Goal: Task Accomplishment & Management: Manage account settings

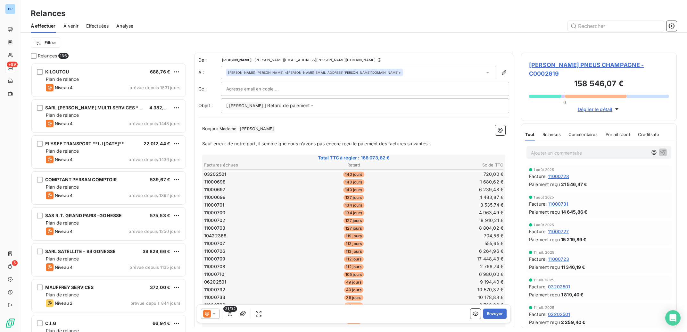
scroll to position [262, 149]
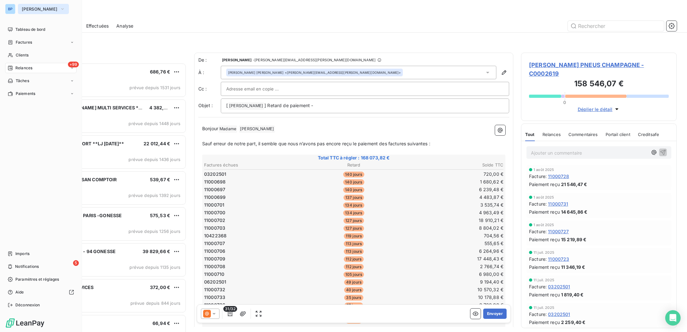
click at [36, 8] on span "[PERSON_NAME]" at bounding box center [40, 8] width 36 height 5
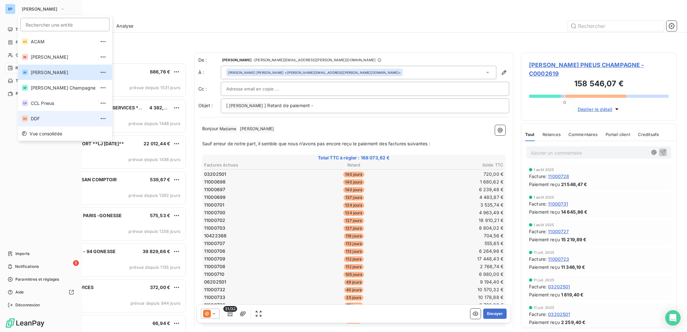
click at [49, 117] on span "DDF" at bounding box center [63, 118] width 65 height 6
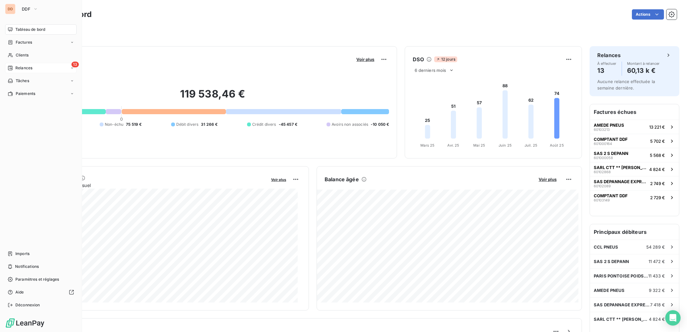
click at [26, 67] on span "Relances" at bounding box center [23, 68] width 17 height 6
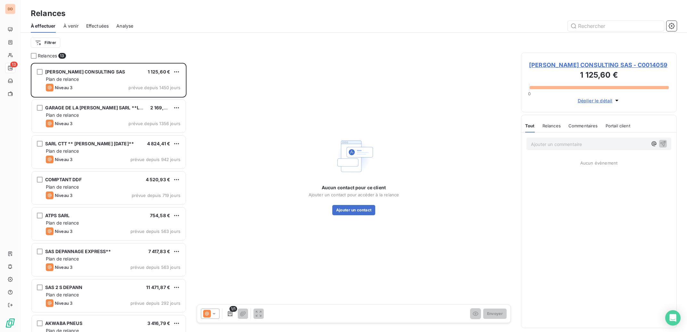
scroll to position [262, 149]
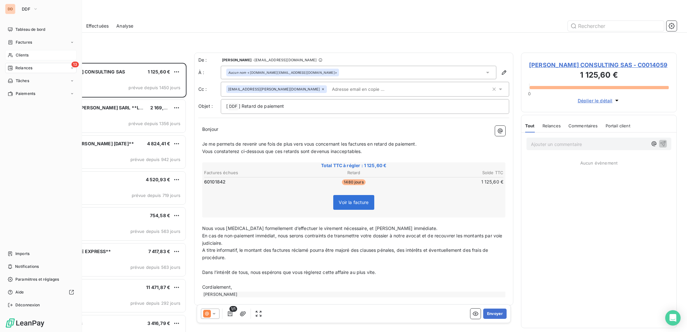
click at [25, 55] on span "Clients" at bounding box center [22, 55] width 13 height 6
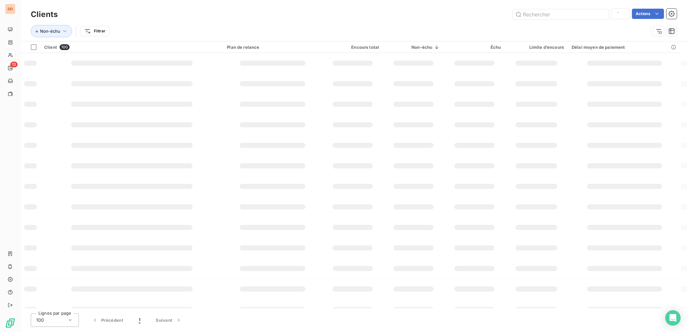
type input "CTT"
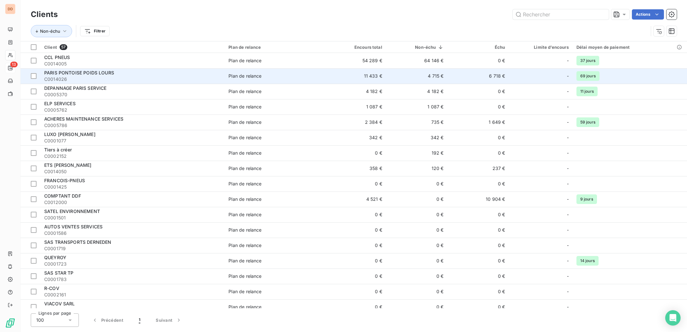
click at [356, 79] on td "11 433 €" at bounding box center [356, 75] width 62 height 15
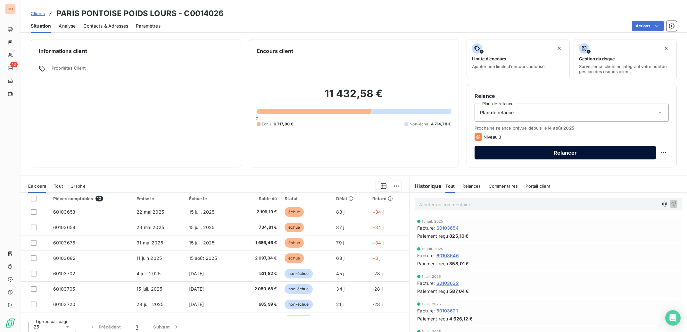
click at [548, 156] on button "Relancer" at bounding box center [565, 152] width 181 height 13
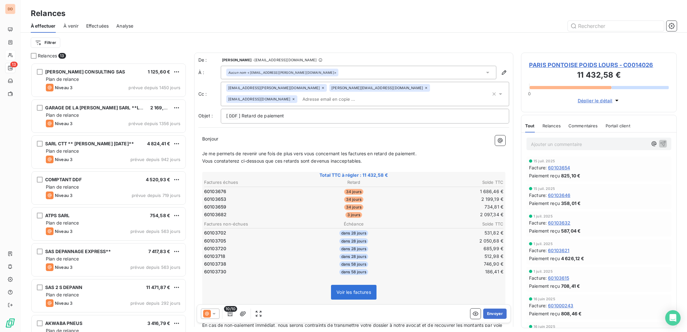
scroll to position [262, 149]
click at [501, 74] on icon "button" at bounding box center [504, 72] width 6 height 6
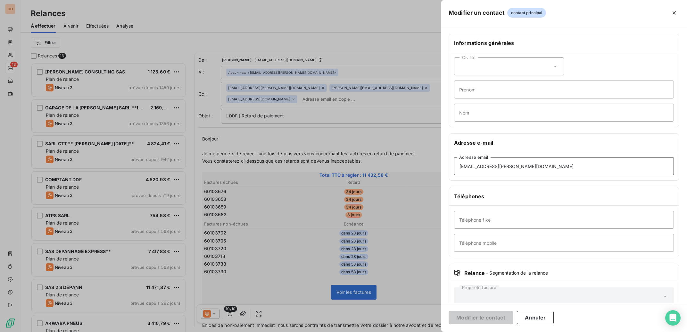
drag, startPoint x: 530, startPoint y: 169, endPoint x: 475, endPoint y: 162, distance: 55.2
click at [399, 331] on div "Modifier un contact contact principal Informations générales Civilité Prénom No…" at bounding box center [343, 332] width 687 height 0
drag, startPoint x: 547, startPoint y: 169, endPoint x: 386, endPoint y: 169, distance: 160.5
click at [454, 169] on input "[EMAIL_ADDRESS][PERSON_NAME][DOMAIN_NAME]" at bounding box center [564, 166] width 220 height 18
paste input "[EMAIL_ADDRESS][DOMAIN_NAME]"
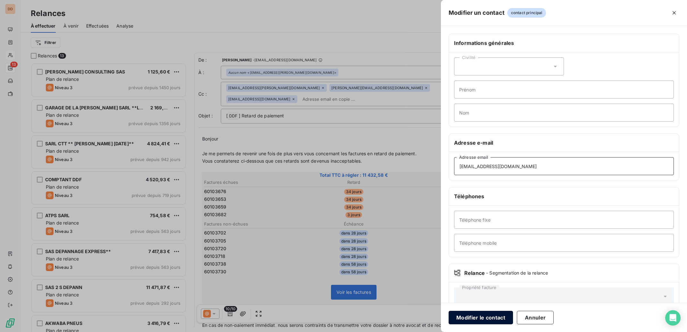
type input "[EMAIL_ADDRESS][DOMAIN_NAME]"
click at [487, 319] on button "Modifier le contact" at bounding box center [481, 316] width 64 height 13
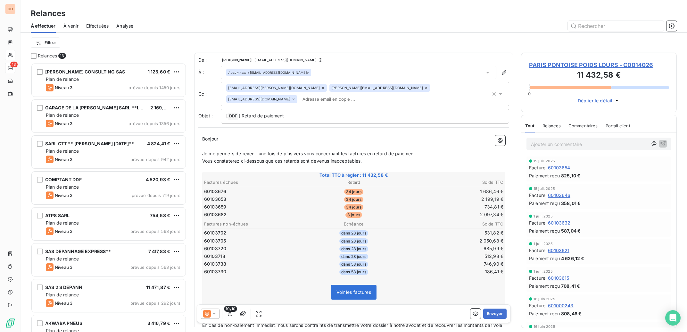
click at [556, 145] on p "Ajouter un commentaire ﻿" at bounding box center [589, 144] width 117 height 8
click at [491, 313] on button "Envoyer" at bounding box center [494, 313] width 23 height 10
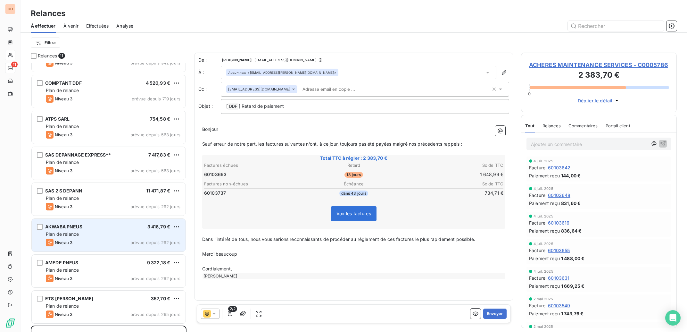
scroll to position [126, 0]
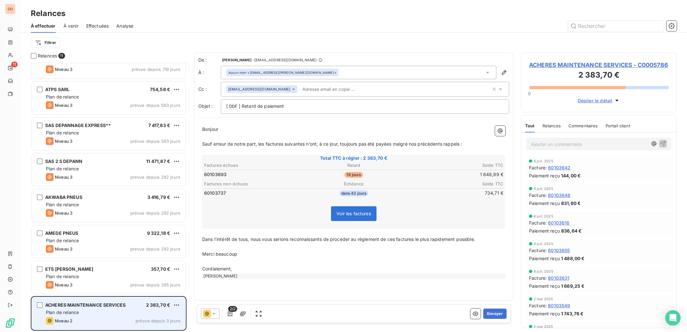
click at [123, 314] on div "Plan de relance" at bounding box center [113, 312] width 135 height 6
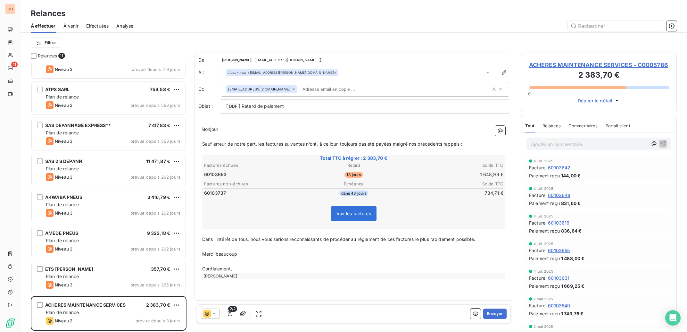
click at [556, 64] on span "ACHERES MAINTENANCE SERVICES - C0005786" at bounding box center [599, 65] width 140 height 9
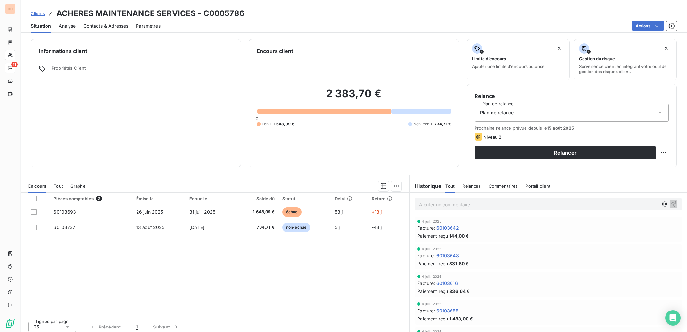
click at [123, 24] on span "Contacts & Adresses" at bounding box center [105, 26] width 45 height 6
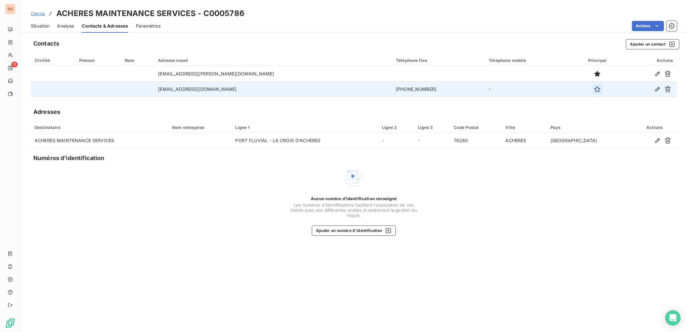
click at [594, 89] on icon "button" at bounding box center [597, 89] width 6 height 6
click at [35, 27] on span "Situation" at bounding box center [40, 26] width 19 height 6
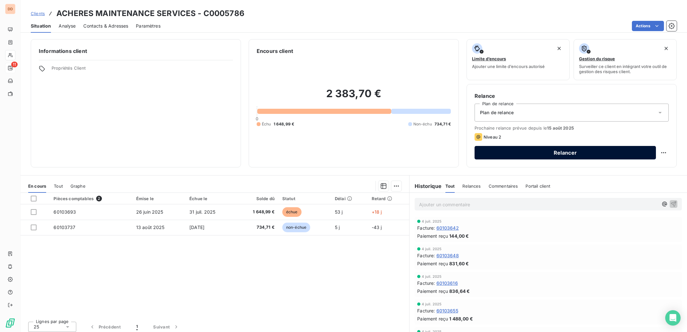
click at [549, 156] on button "Relancer" at bounding box center [565, 152] width 181 height 13
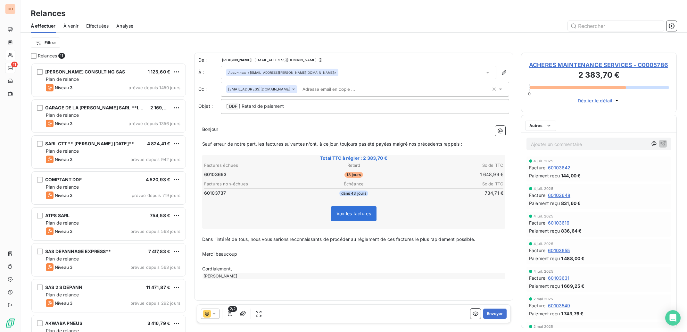
scroll to position [262, 149]
click at [322, 90] on icon at bounding box center [323, 89] width 2 height 2
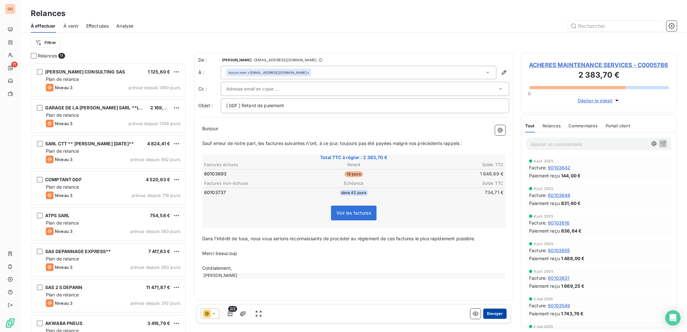
click at [493, 314] on button "Envoyer" at bounding box center [494, 313] width 23 height 10
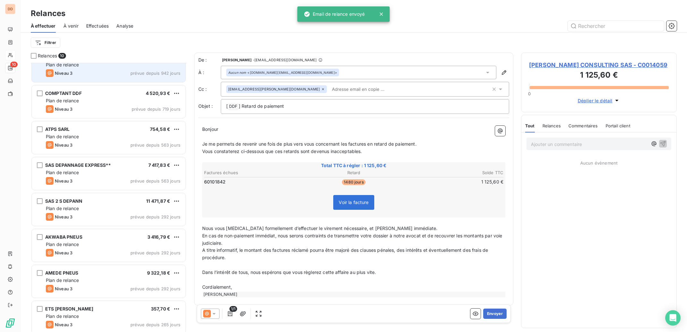
scroll to position [90, 0]
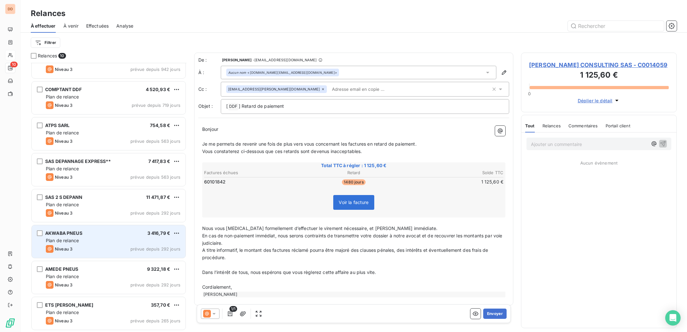
click at [111, 244] on div "AKWABA PNEUS 3 416,79 € Plan de relance Niveau 3 prévue depuis 292 jours" at bounding box center [109, 241] width 154 height 33
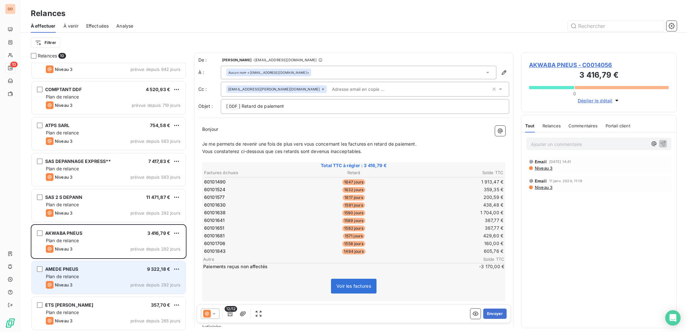
click at [102, 283] on div "Niveau 3 prévue depuis 292 jours" at bounding box center [113, 285] width 135 height 8
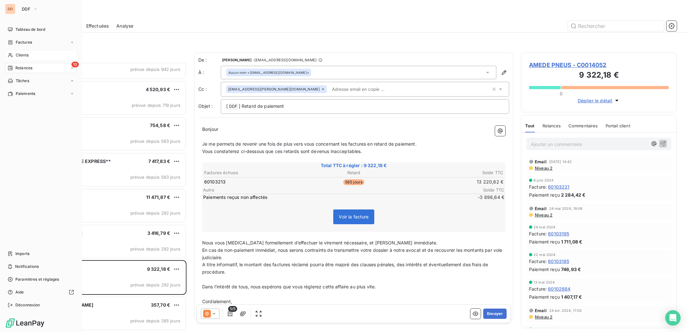
click at [25, 55] on span "Clients" at bounding box center [22, 55] width 13 height 6
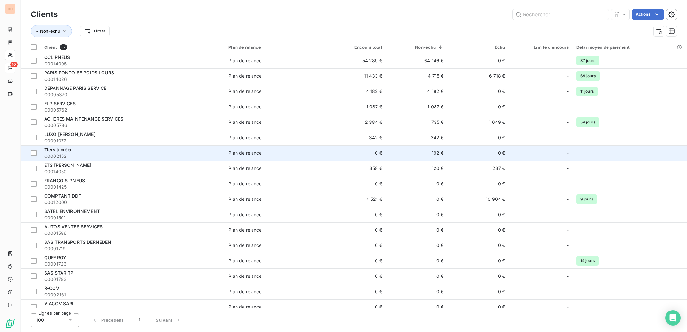
click at [266, 151] on span "Plan de relance" at bounding box center [274, 153] width 92 height 6
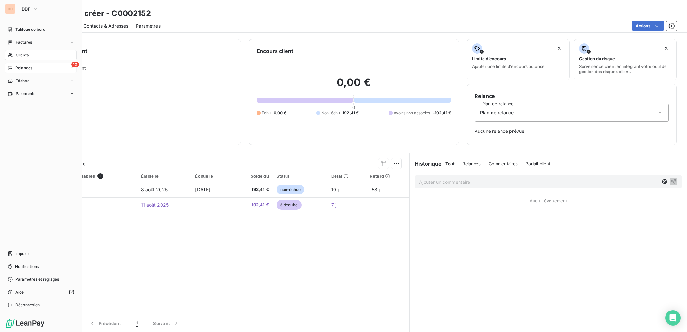
click at [27, 55] on span "Clients" at bounding box center [22, 55] width 13 height 6
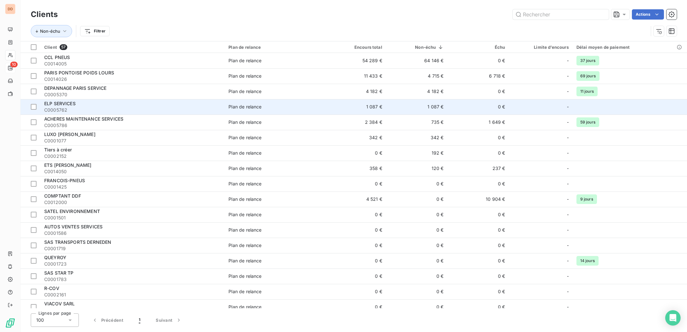
click at [130, 105] on div "ELP SERVICES" at bounding box center [132, 103] width 177 height 6
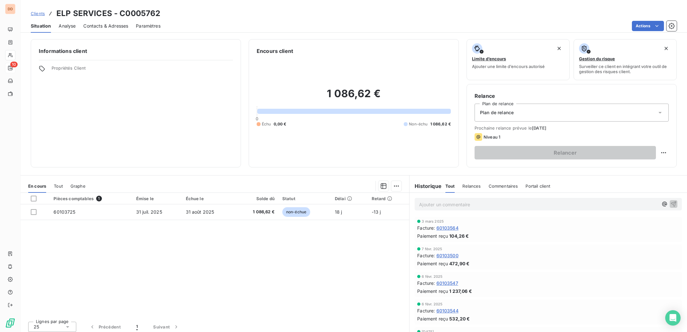
click at [105, 26] on span "Contacts & Adresses" at bounding box center [105, 26] width 45 height 6
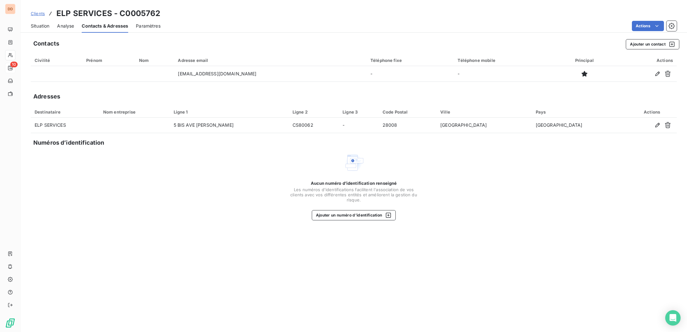
click at [40, 25] on span "Situation" at bounding box center [40, 26] width 19 height 6
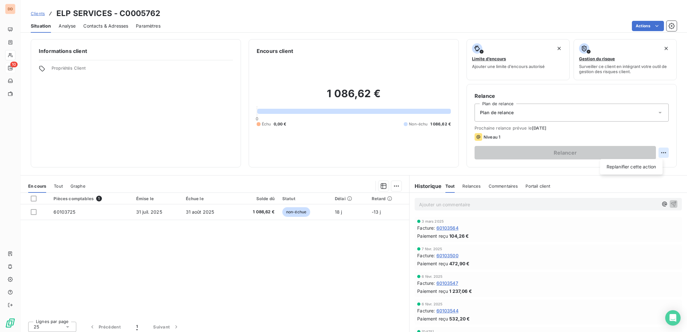
click at [660, 150] on html "DD 10 Clients ELP SERVICES - C0005762 Situation Analyse Contacts & Adresses Par…" at bounding box center [343, 166] width 687 height 332
click at [645, 168] on div "Replanifier cette action" at bounding box center [631, 166] width 57 height 10
select select "7"
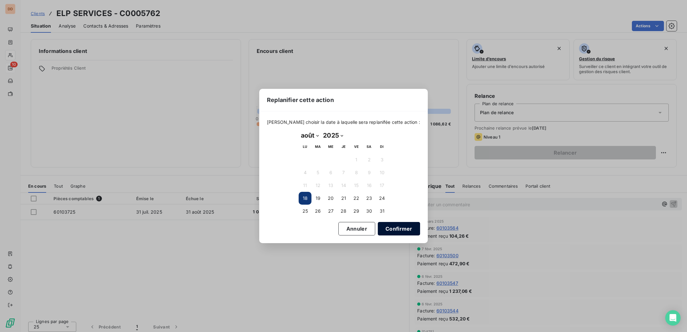
click at [389, 229] on button "Confirmer" at bounding box center [399, 228] width 42 height 13
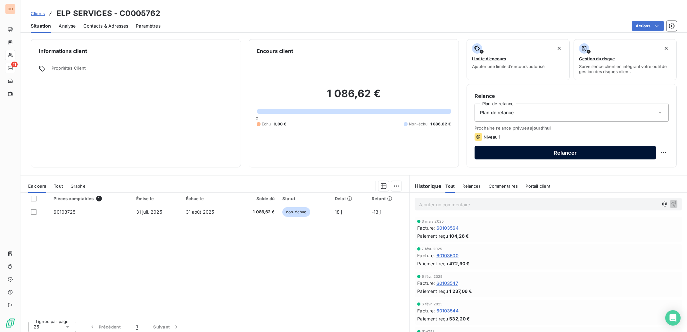
click at [557, 153] on button "Relancer" at bounding box center [565, 152] width 181 height 13
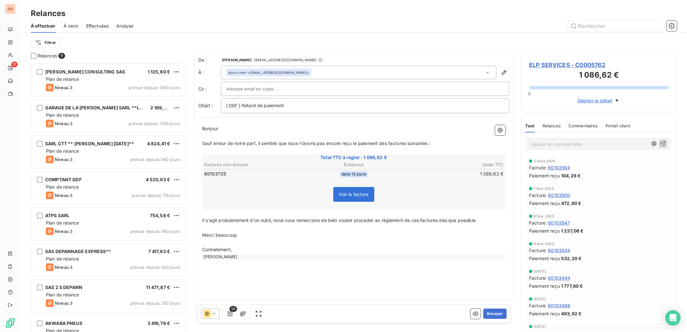
scroll to position [262, 149]
click at [209, 312] on icon at bounding box center [207, 314] width 8 height 8
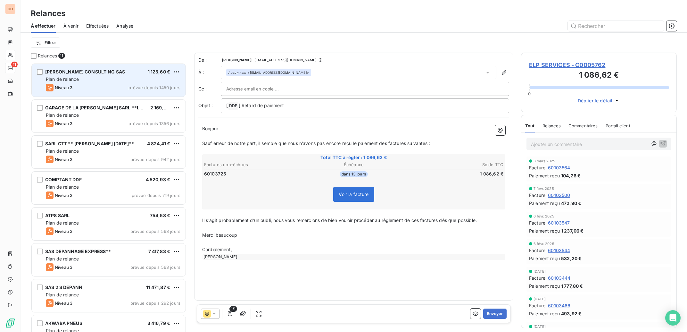
click at [105, 81] on div "Plan de relance" at bounding box center [113, 79] width 135 height 6
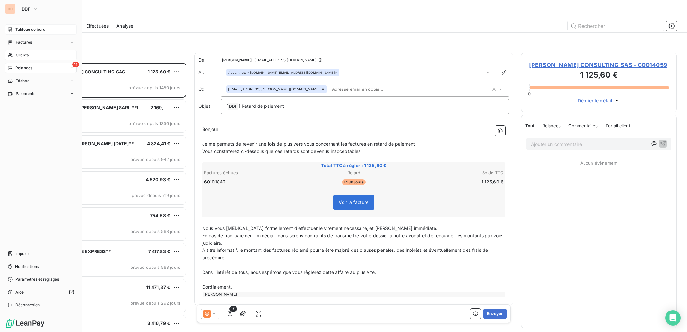
click at [27, 31] on span "Tableau de bord" at bounding box center [30, 30] width 30 height 6
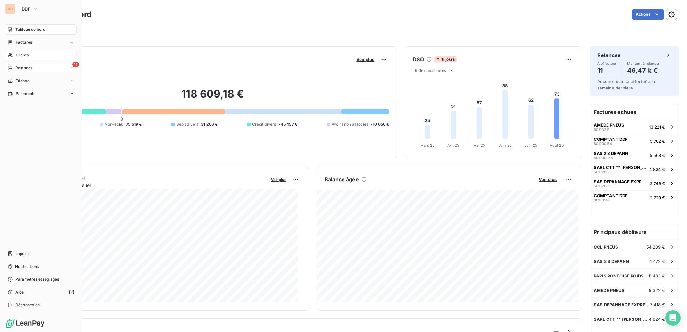
click at [25, 55] on span "Clients" at bounding box center [22, 55] width 13 height 6
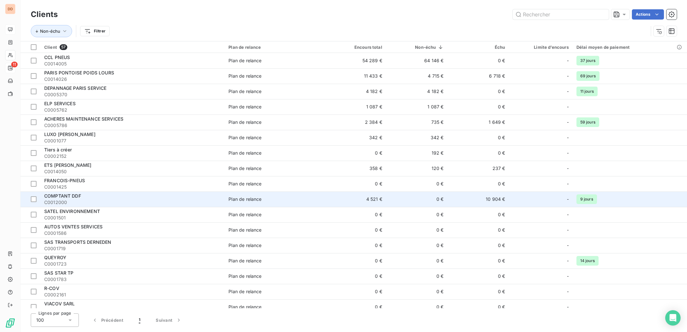
click at [166, 200] on span "C0012000" at bounding box center [132, 202] width 177 height 6
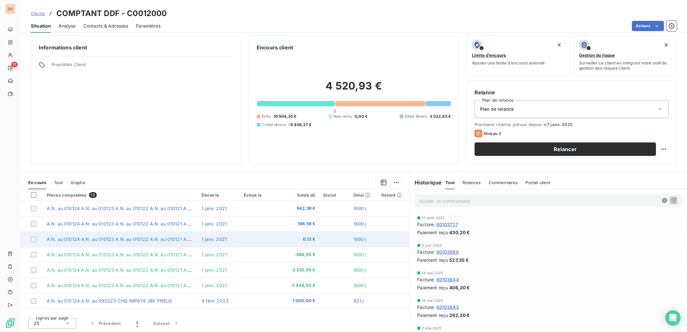
scroll to position [88, 0]
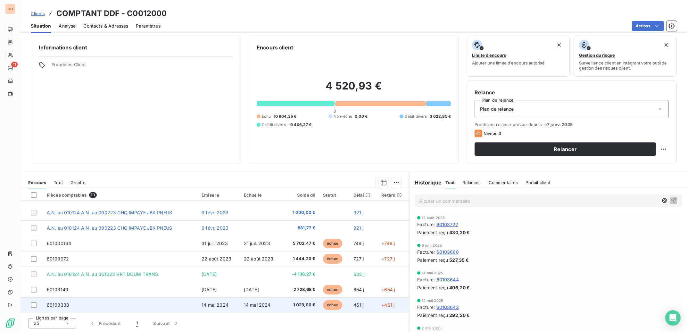
click at [254, 303] on span "14 mai 2024" at bounding box center [257, 304] width 27 height 5
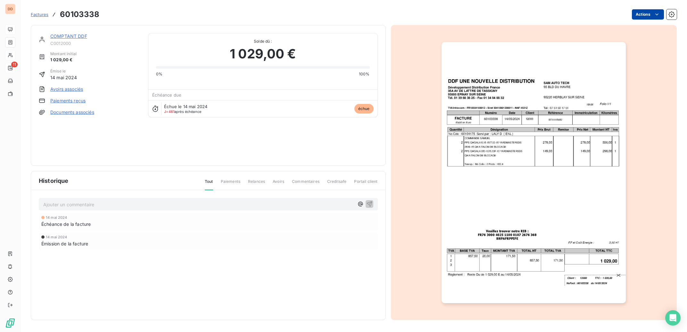
click at [657, 13] on html "DD 11 Factures 60103338 Actions COMPTANT DDF C0012000 Montant initial 1 029,00 …" at bounding box center [343, 166] width 687 height 332
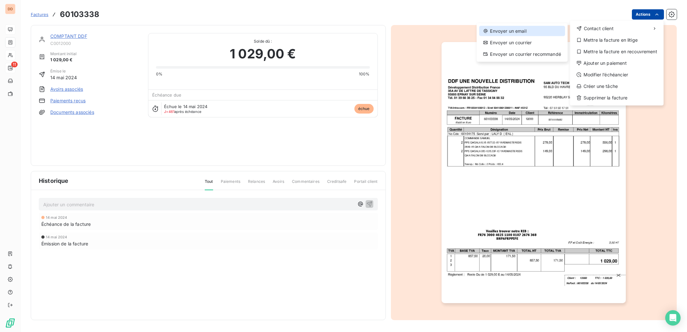
click at [525, 32] on div "Envoyer un email" at bounding box center [522, 31] width 86 height 10
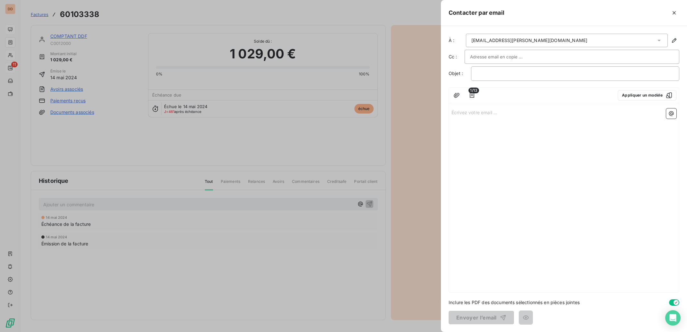
click at [470, 117] on div "Écrivez votre email ... ﻿" at bounding box center [564, 199] width 230 height 186
click at [467, 113] on p "Écrivez votre email ... ﻿" at bounding box center [563, 111] width 225 height 7
click at [479, 57] on input "text" at bounding box center [504, 57] width 69 height 10
type input "A"
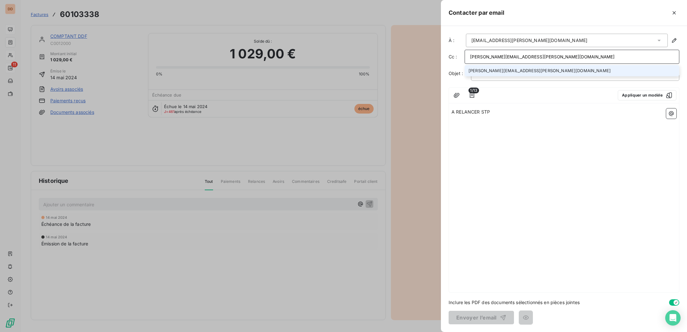
type input "[PERSON_NAME][EMAIL_ADDRESS][PERSON_NAME][DOMAIN_NAME]"
click at [518, 151] on div "A RELANCER STP" at bounding box center [564, 199] width 230 height 186
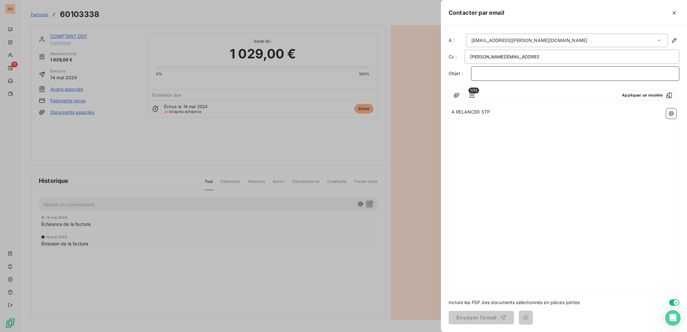
click at [491, 75] on p "﻿" at bounding box center [574, 73] width 197 height 7
click at [479, 320] on button "Envoyer l’email" at bounding box center [481, 316] width 65 height 13
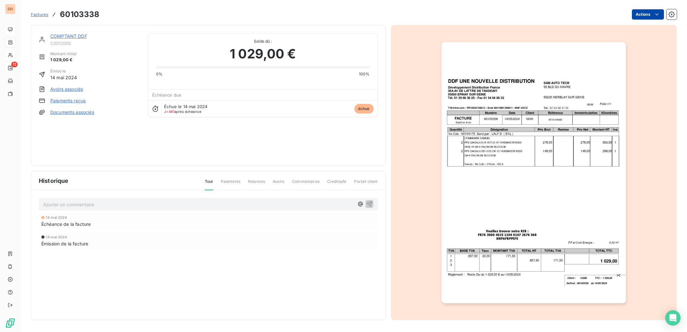
click at [73, 205] on p "Ajouter un commentaire ﻿" at bounding box center [198, 204] width 311 height 8
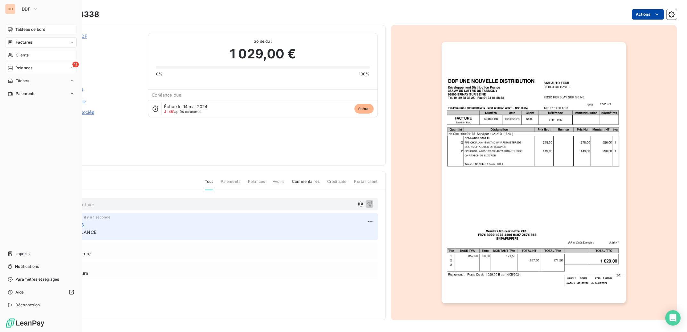
click at [29, 42] on span "Factures" at bounding box center [24, 42] width 16 height 6
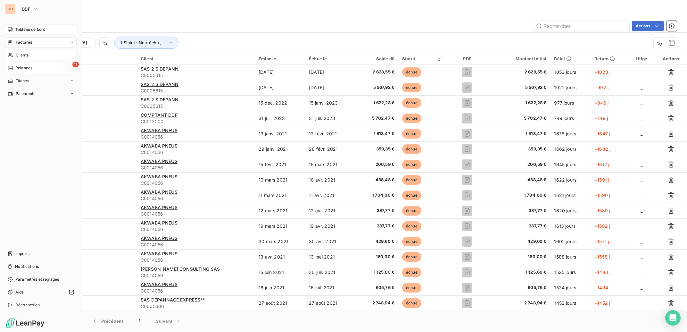
click at [22, 56] on span "Clients" at bounding box center [22, 55] width 13 height 6
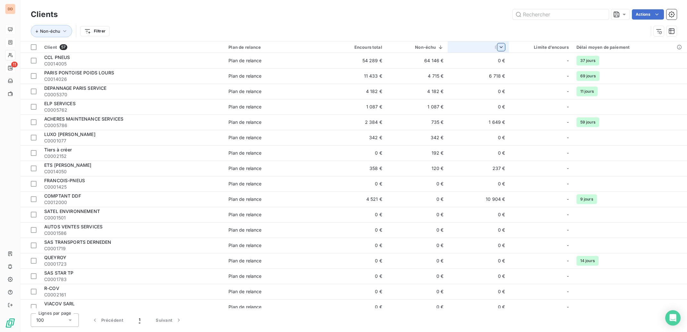
click at [497, 46] on html "DD 11 Clients Actions Non-échu Filtrer Client 57 Plan de relance Encours total …" at bounding box center [343, 166] width 687 height 332
click at [476, 63] on span "Trier par ordre croissant" at bounding box center [465, 61] width 52 height 6
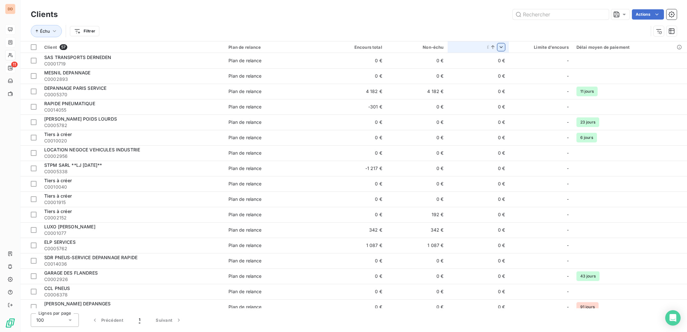
click at [490, 47] on icon at bounding box center [493, 47] width 6 height 6
click at [498, 48] on html "DD 11 Clients Actions Échu Filtrer Client 57 Plan de relance Encours total Non-…" at bounding box center [343, 166] width 687 height 332
click at [479, 73] on div "Trier par ordre décroissant" at bounding box center [454, 75] width 94 height 14
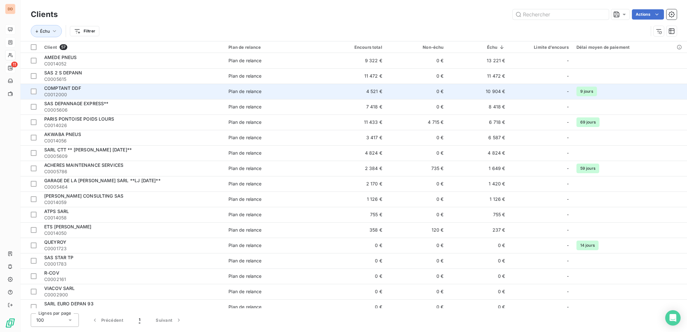
click at [460, 90] on td "10 904 €" at bounding box center [479, 91] width 62 height 15
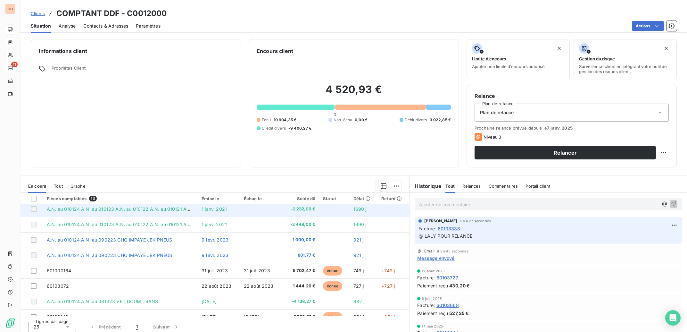
scroll to position [88, 0]
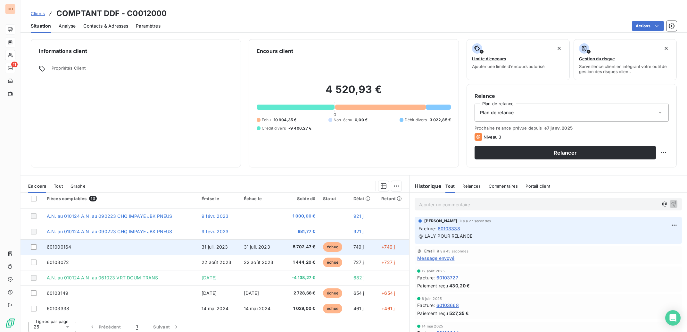
click at [210, 245] on span "31 juil. 2023" at bounding box center [215, 246] width 26 height 5
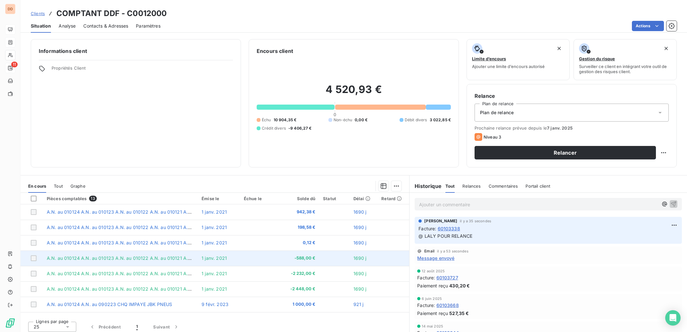
scroll to position [88, 0]
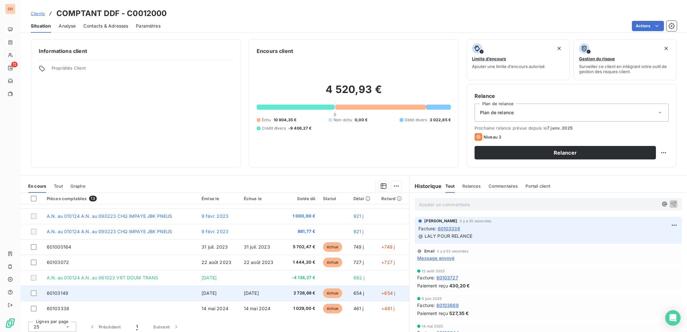
click at [258, 292] on span "[DATE]" at bounding box center [251, 292] width 15 height 5
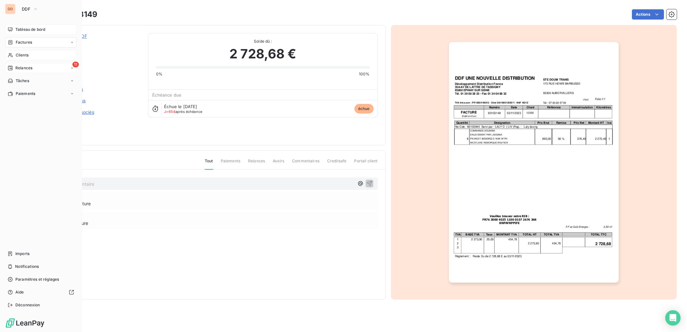
click at [29, 30] on span "Tableau de bord" at bounding box center [30, 30] width 30 height 6
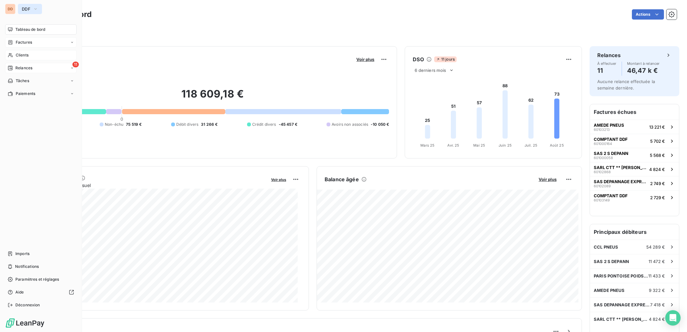
click at [34, 12] on icon "button" at bounding box center [35, 9] width 5 height 6
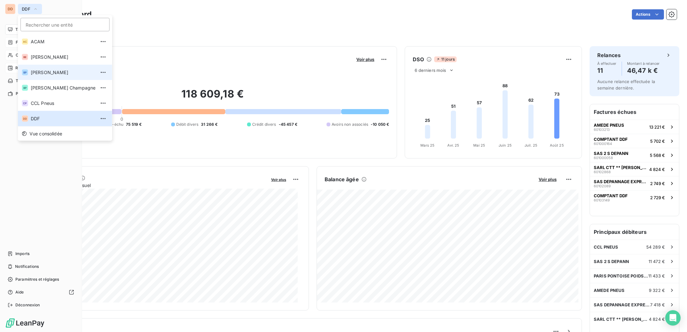
click at [48, 72] on span "[PERSON_NAME]" at bounding box center [63, 72] width 65 height 6
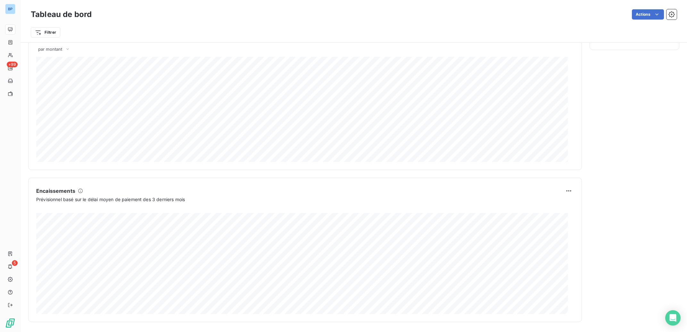
scroll to position [293, 0]
